Goal: Information Seeking & Learning: Learn about a topic

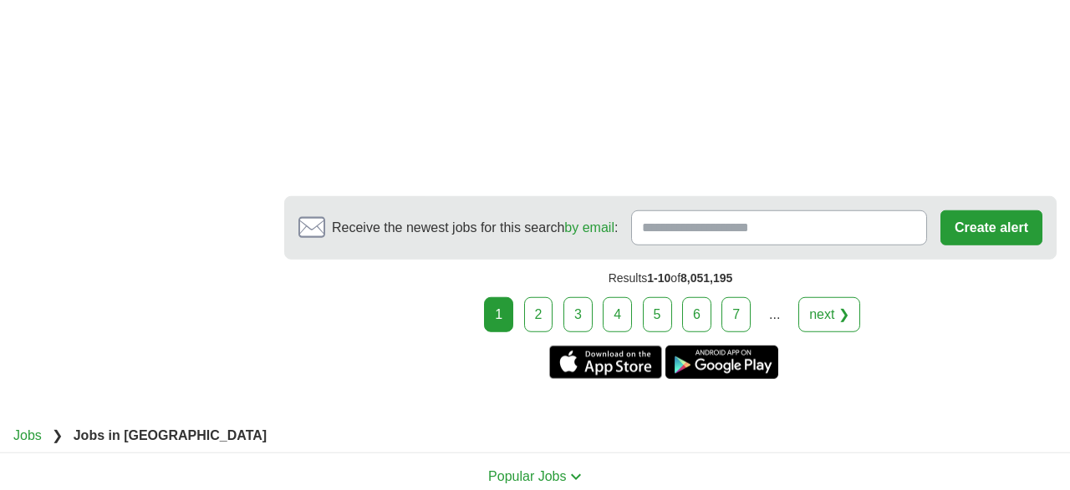
scroll to position [3042, 0]
click at [534, 303] on link "2" at bounding box center [538, 314] width 29 height 35
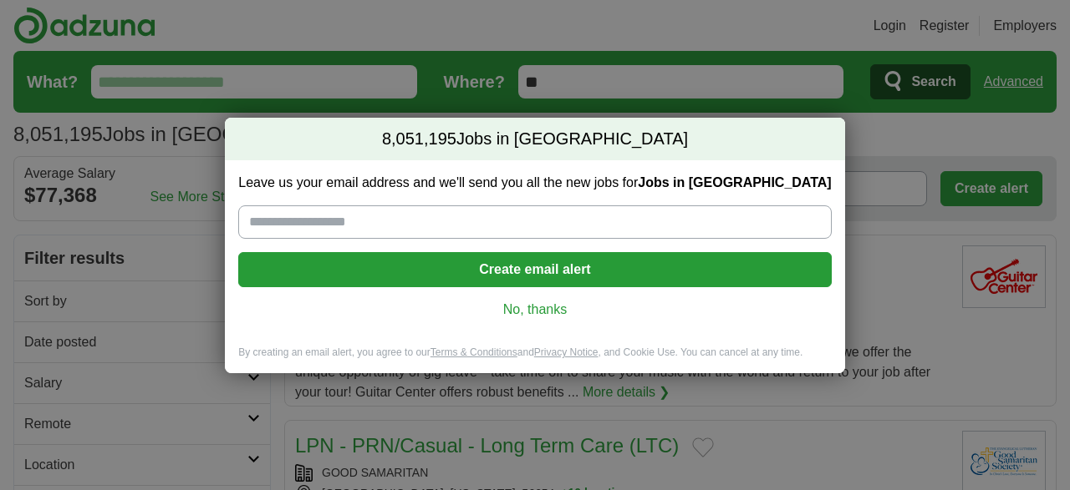
click at [543, 305] on link "No, thanks" at bounding box center [535, 310] width 566 height 18
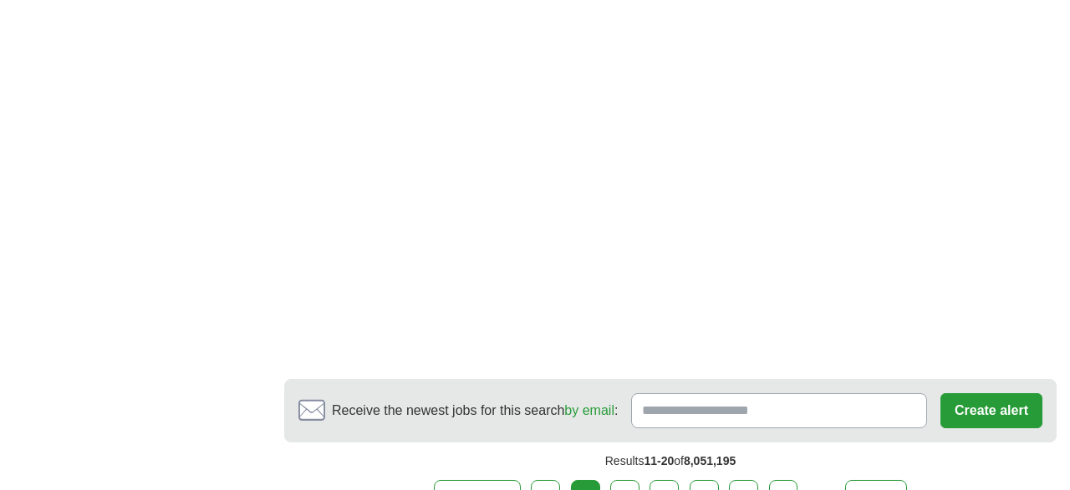
scroll to position [2868, 0]
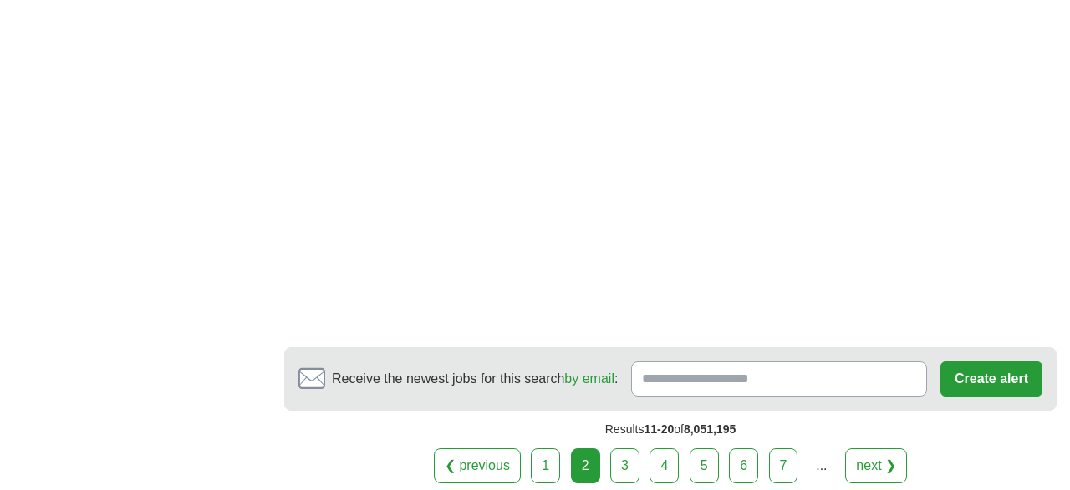
click at [626, 452] on link "3" at bounding box center [624, 466] width 29 height 35
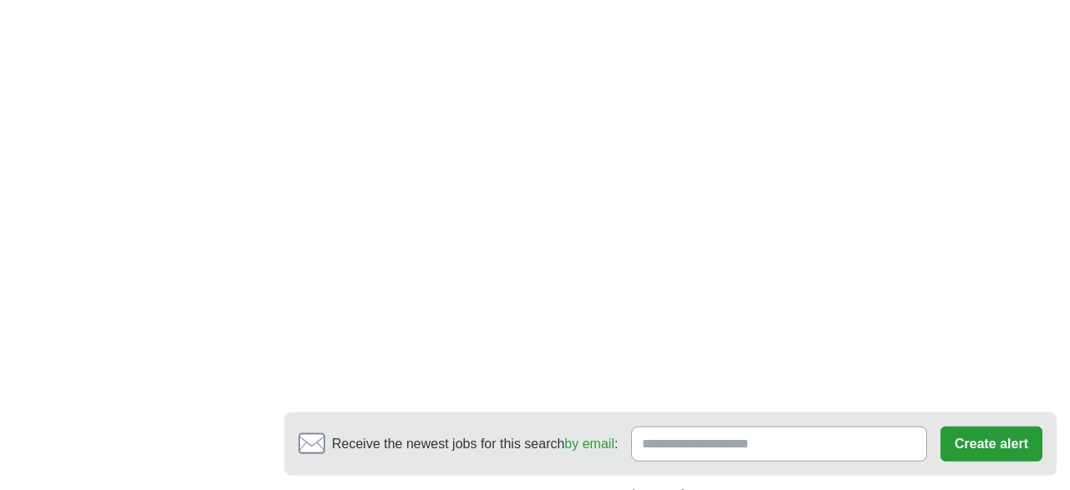
scroll to position [2955, 0]
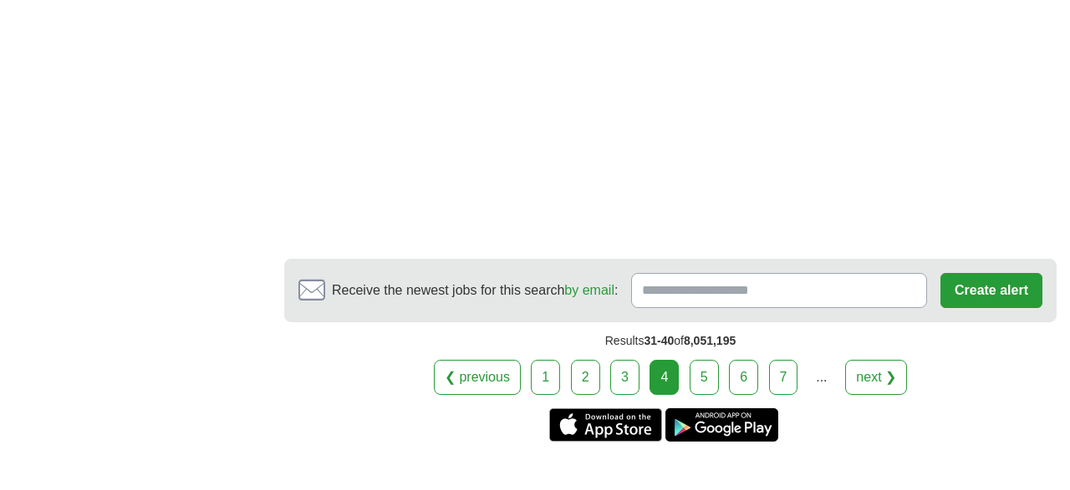
scroll to position [3042, 0]
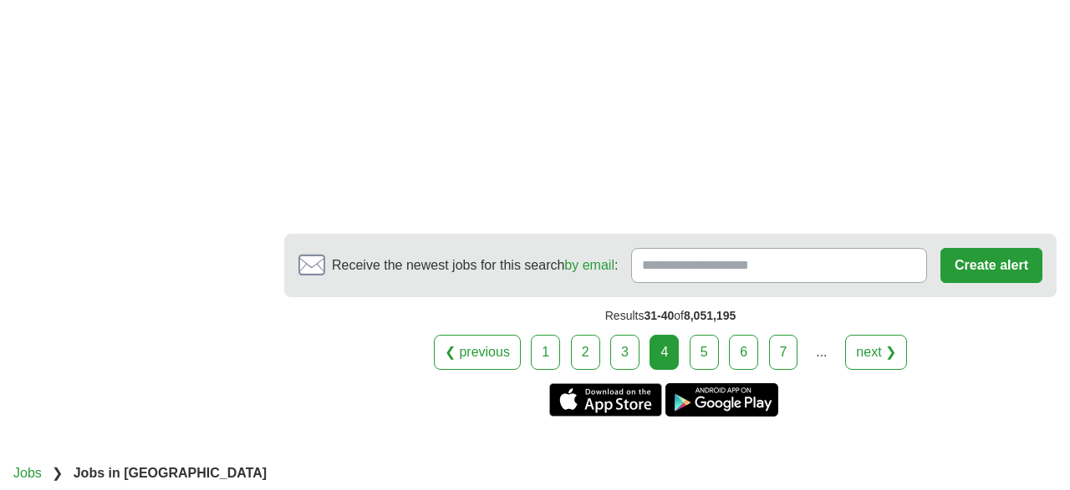
click at [701, 335] on link "5" at bounding box center [703, 352] width 29 height 35
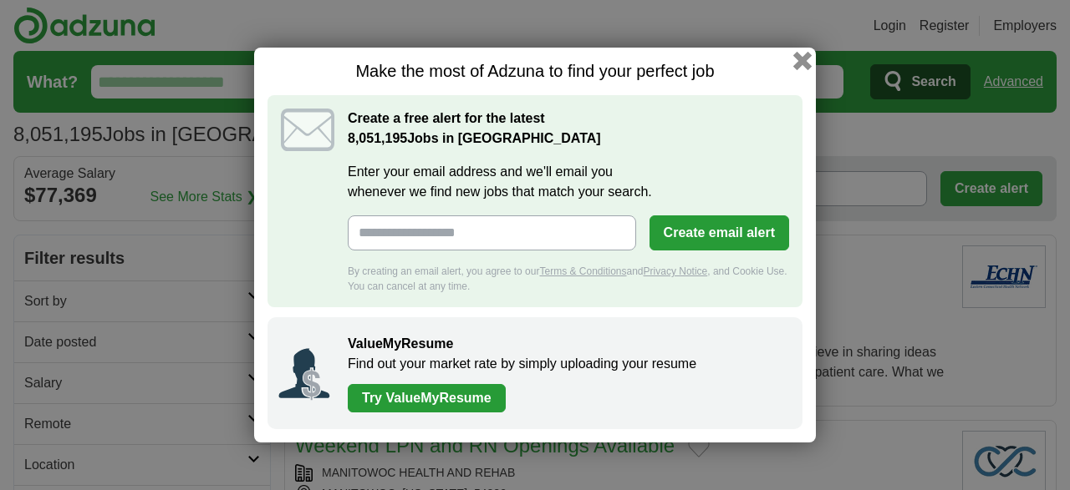
click at [801, 64] on button "button" at bounding box center [802, 61] width 18 height 18
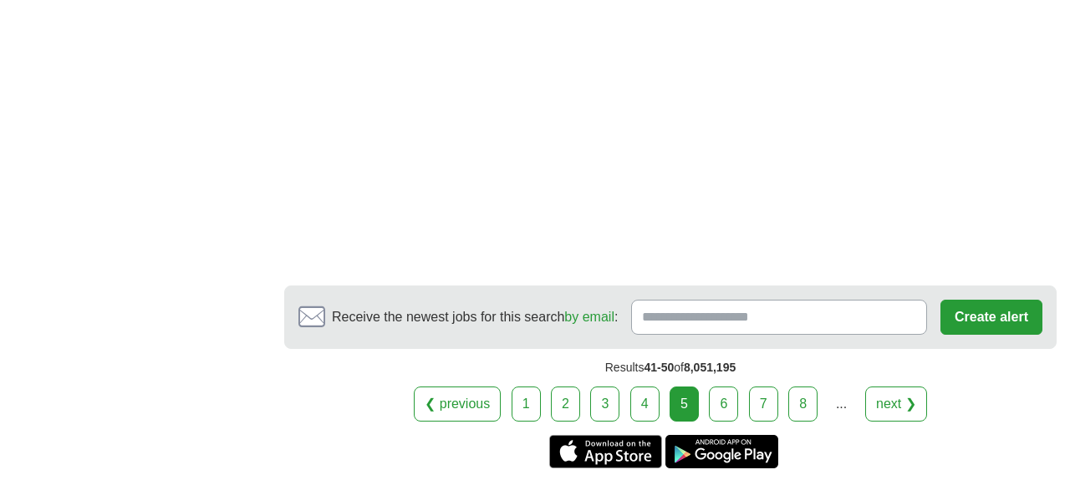
scroll to position [2868, 0]
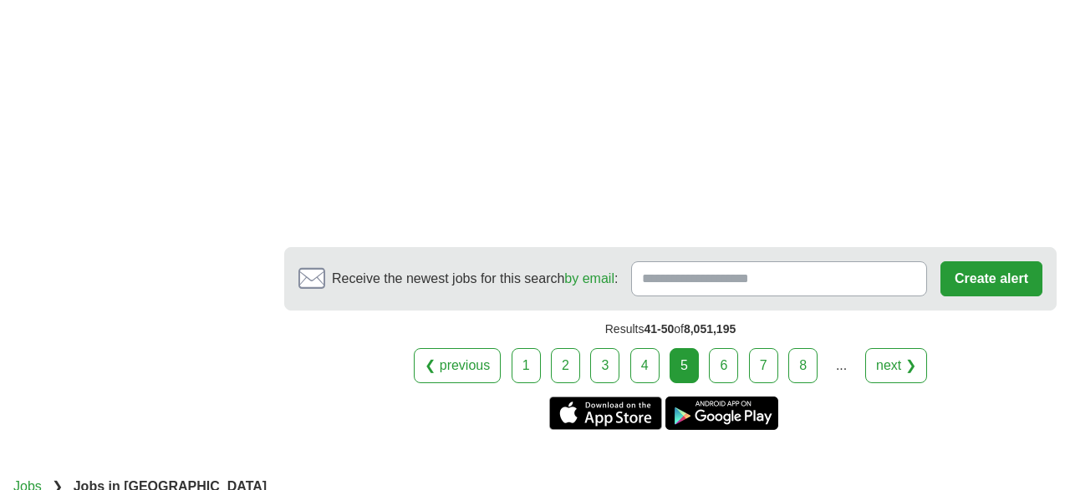
click at [716, 352] on link "6" at bounding box center [723, 365] width 29 height 35
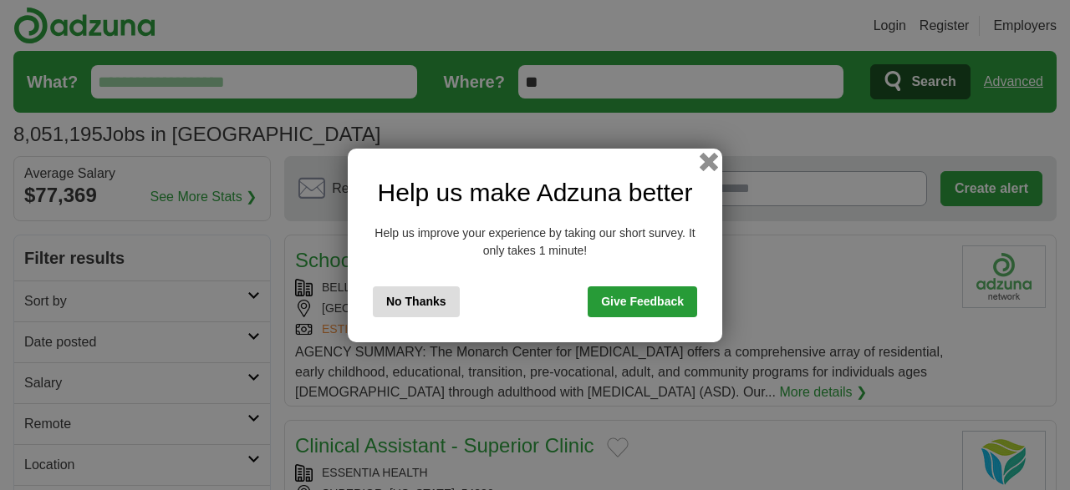
click at [706, 160] on button "button" at bounding box center [708, 161] width 18 height 18
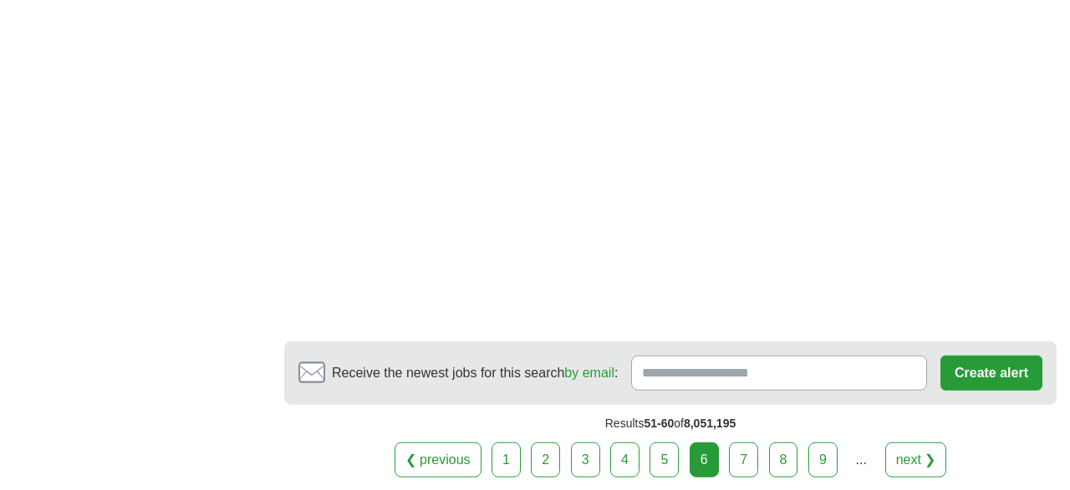
scroll to position [2955, 0]
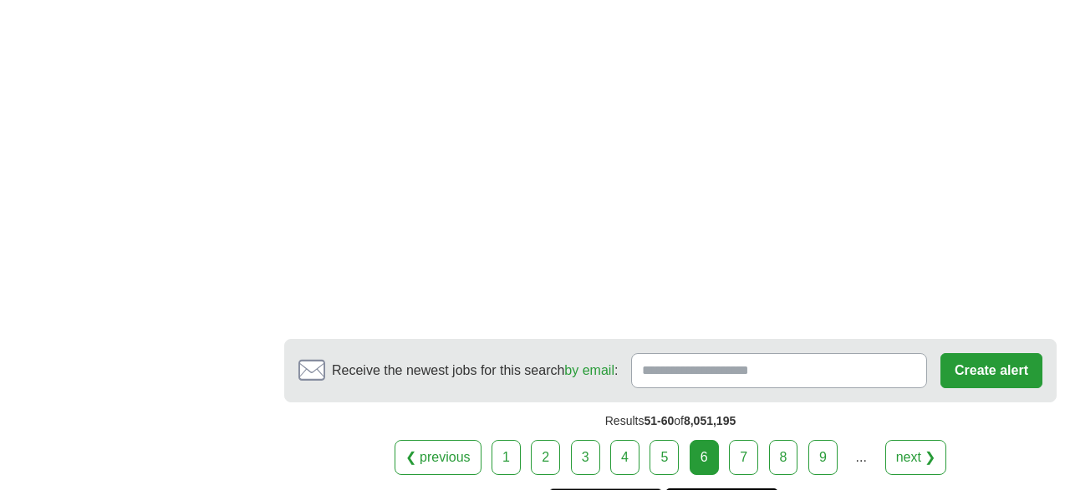
click at [738, 440] on link "7" at bounding box center [743, 457] width 29 height 35
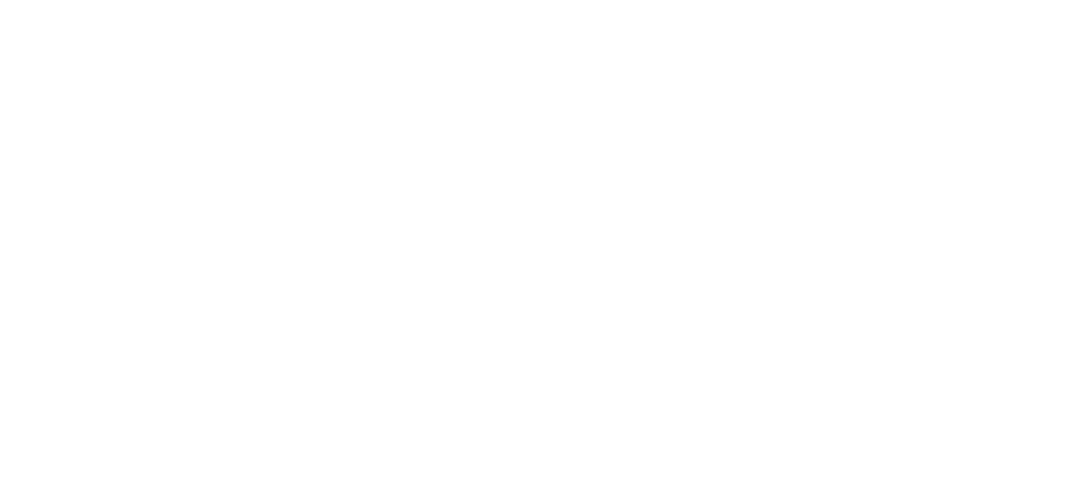
scroll to position [2607, 0]
